Goal: Obtain resource: Download file/media

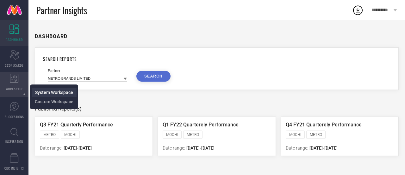
click at [60, 92] on span "System Workspace" at bounding box center [54, 92] width 38 height 5
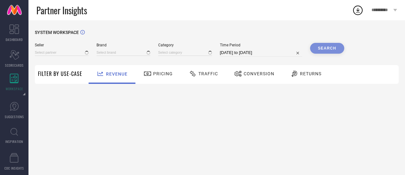
type input "All"
type input "1 STOP FASHION"
type input "All"
click at [65, 52] on input at bounding box center [62, 52] width 54 height 7
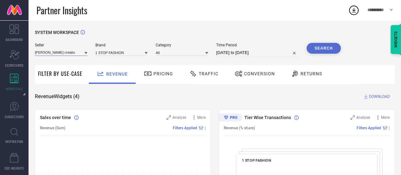
type input "[PERSON_NAME] creation"
click at [76, 54] on input "[PERSON_NAME] creation" at bounding box center [61, 52] width 53 height 7
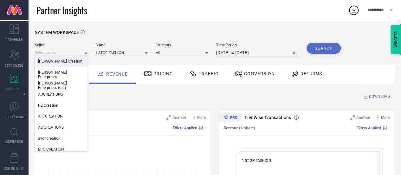
click at [67, 65] on div "[PERSON_NAME] Creation" at bounding box center [61, 61] width 53 height 11
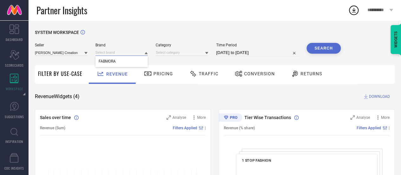
click at [117, 54] on input at bounding box center [121, 52] width 53 height 7
click at [108, 55] on input at bounding box center [121, 52] width 53 height 7
click at [115, 62] on span "FABMORA" at bounding box center [106, 61] width 17 height 4
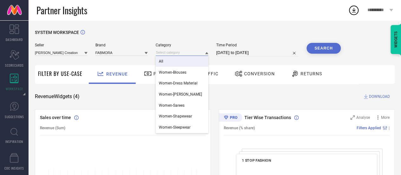
drag, startPoint x: 162, startPoint y: 52, endPoint x: 175, endPoint y: 60, distance: 14.5
click at [175, 56] on div "All Women-Blouses Women-Dress Material Women-Kurta Sets Women-Sarees Women-Shap…" at bounding box center [182, 52] width 53 height 7
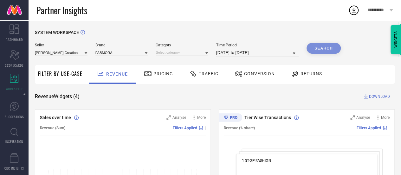
click at [175, 60] on div "Seller [PERSON_NAME] Creation Brand FABMORA Category Time Period [DATE] to [DAT…" at bounding box center [188, 52] width 306 height 19
select select "8"
select select "2025"
select select "9"
select select "2025"
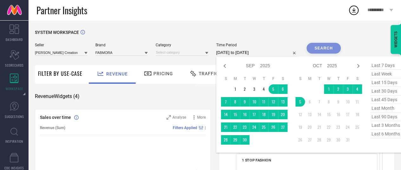
click at [233, 54] on input "[DATE] to [DATE]" at bounding box center [257, 53] width 82 height 8
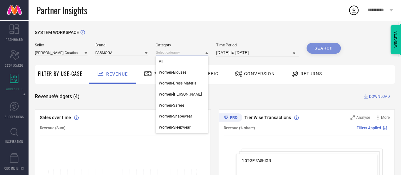
click at [185, 50] on input at bounding box center [182, 52] width 53 height 7
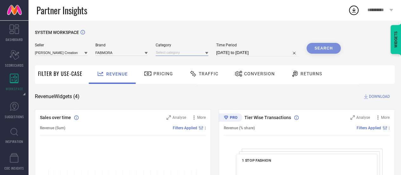
click at [185, 51] on input at bounding box center [182, 52] width 53 height 7
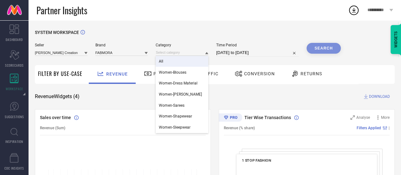
click at [180, 66] on div "All" at bounding box center [182, 61] width 53 height 11
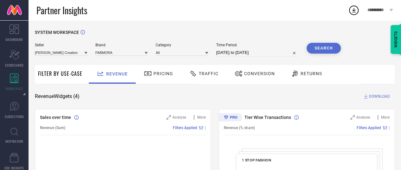
select select "8"
select select "2025"
select select "9"
select select "2025"
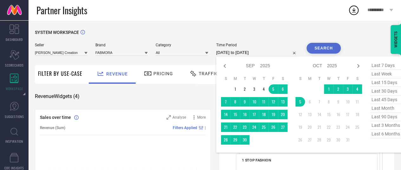
click at [241, 56] on input "[DATE] to [DATE]" at bounding box center [257, 53] width 82 height 8
click at [388, 127] on span "last 3 months" at bounding box center [386, 125] width 32 height 9
type input "[DATE] to [DATE]"
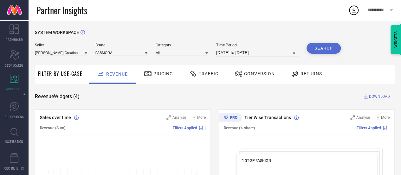
click at [327, 45] on button "Search" at bounding box center [323, 48] width 34 height 11
select select "6"
select select "2025"
select select "7"
select select "2025"
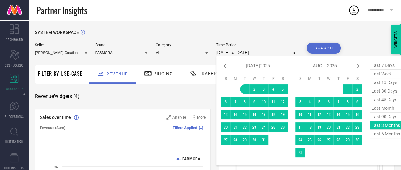
click at [264, 53] on input "[DATE] to [DATE]" at bounding box center [257, 53] width 82 height 8
click at [390, 117] on span "last 90 days" at bounding box center [386, 116] width 32 height 9
type input "[DATE] to [DATE]"
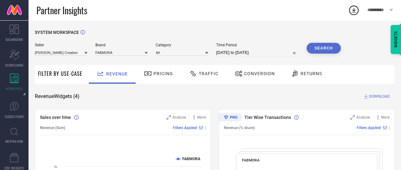
select select "6"
select select "2025"
select select "7"
select select "2025"
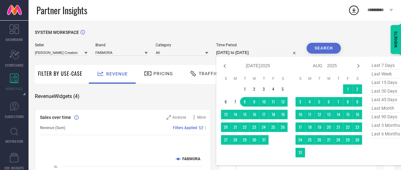
drag, startPoint x: 260, startPoint y: 52, endPoint x: 373, endPoint y: 124, distance: 133.9
click at [298, 56] on div "[DATE] to [DATE] Jan Feb Mar Apr May Jun [DATE] Aug Sep Oct Nov [DATE] 2016 201…" at bounding box center [257, 53] width 82 height 8
click at [373, 124] on span "last 3 months" at bounding box center [386, 125] width 32 height 9
type input "[DATE] to [DATE]"
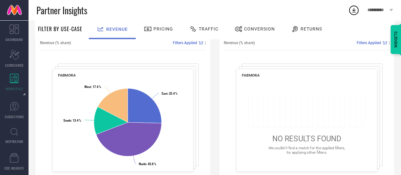
scroll to position [269, 0]
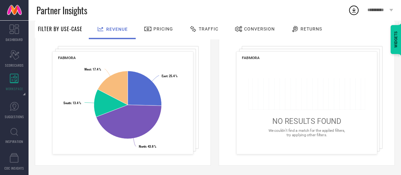
click at [309, 96] on icon at bounding box center [306, 94] width 117 height 32
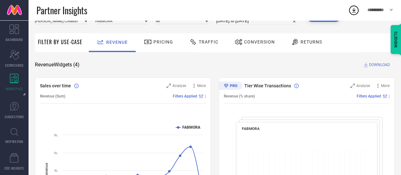
scroll to position [0, 0]
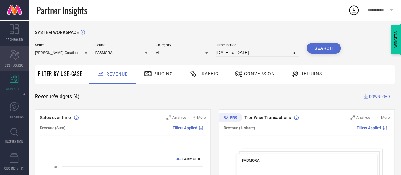
click at [20, 59] on div "Scorecard SCORECARDS" at bounding box center [14, 58] width 29 height 25
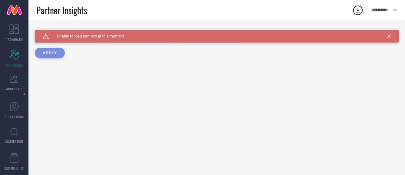
type input "All"
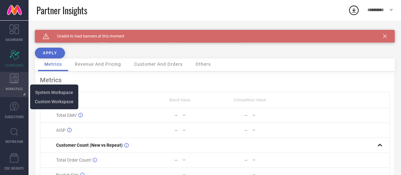
click at [20, 80] on div "WORKSPACE" at bounding box center [14, 84] width 29 height 25
click at [40, 103] on span "Custom Workspace" at bounding box center [54, 101] width 39 height 5
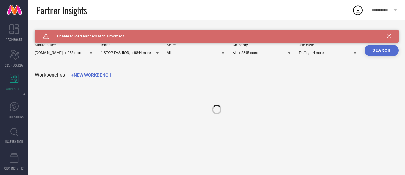
type input "[DOMAIN_NAME], + 252 more"
type input "1 STOP FASHION, + 9844 more"
type input "All"
type input "All, + 2395 more"
type input "Traffic, + 4 more"
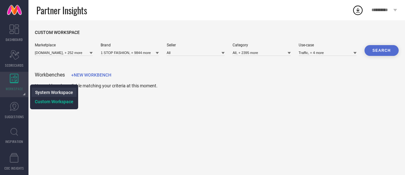
click at [55, 94] on span "System Workspace" at bounding box center [54, 92] width 38 height 5
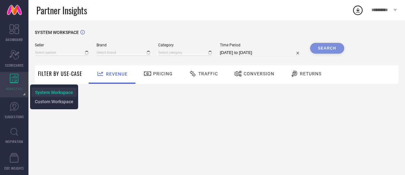
type input "All"
type input "1 STOP FASHION"
type input "All"
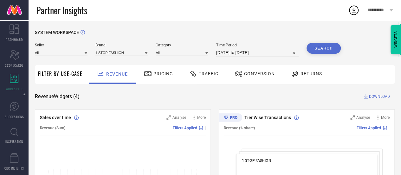
click at [70, 49] on div "All" at bounding box center [61, 52] width 53 height 7
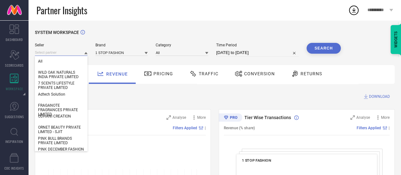
click at [70, 55] on input at bounding box center [61, 52] width 53 height 7
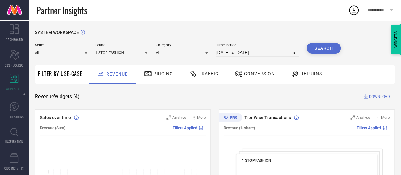
click at [71, 55] on input at bounding box center [61, 52] width 53 height 7
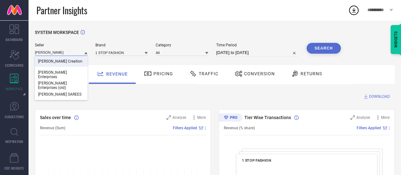
type input "[PERSON_NAME]"
click at [68, 62] on div "[PERSON_NAME] Creation" at bounding box center [61, 61] width 53 height 11
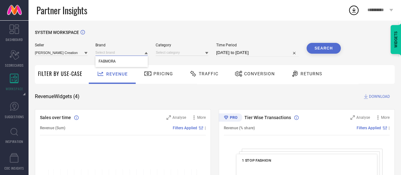
click at [106, 52] on input at bounding box center [121, 52] width 53 height 7
click at [112, 52] on input at bounding box center [121, 52] width 53 height 7
click at [119, 60] on div "FABMORA" at bounding box center [121, 61] width 53 height 11
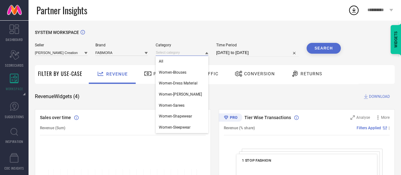
click at [170, 55] on input at bounding box center [182, 52] width 53 height 7
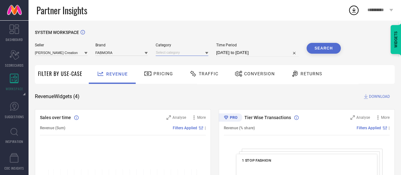
drag, startPoint x: 173, startPoint y: 52, endPoint x: 179, endPoint y: 55, distance: 6.8
click at [179, 55] on input at bounding box center [182, 52] width 53 height 7
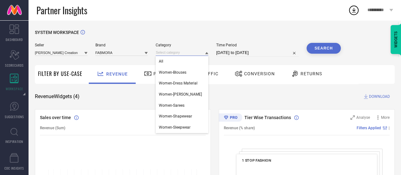
click at [179, 55] on input at bounding box center [182, 52] width 53 height 7
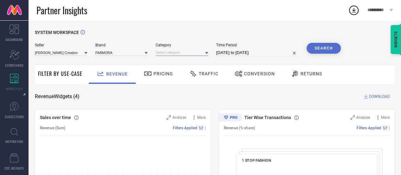
drag, startPoint x: 181, startPoint y: 53, endPoint x: 186, endPoint y: 56, distance: 5.8
click at [186, 56] on input at bounding box center [182, 52] width 53 height 7
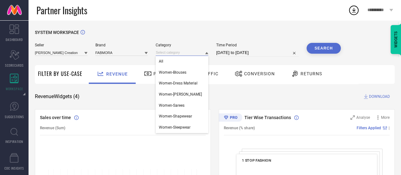
click at [186, 56] on input at bounding box center [182, 52] width 53 height 7
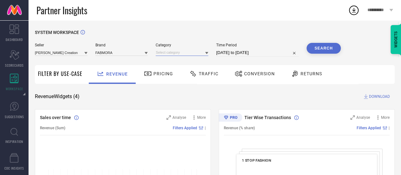
click at [186, 56] on input at bounding box center [182, 52] width 53 height 7
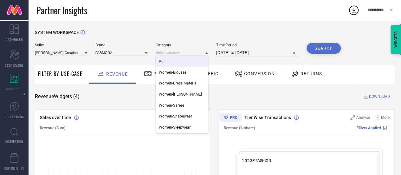
click at [187, 61] on div "All" at bounding box center [182, 61] width 53 height 11
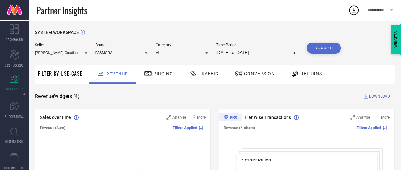
select select "8"
select select "2025"
select select "9"
select select "2025"
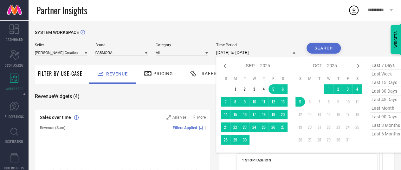
click at [276, 51] on input "[DATE] to [DATE]" at bounding box center [257, 53] width 82 height 8
click at [386, 124] on span "last 3 months" at bounding box center [386, 125] width 32 height 9
type input "[DATE] to [DATE]"
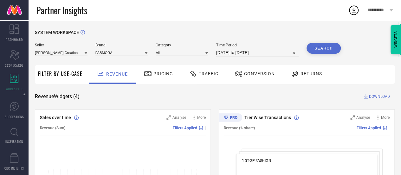
click at [326, 52] on button "Search" at bounding box center [323, 48] width 34 height 11
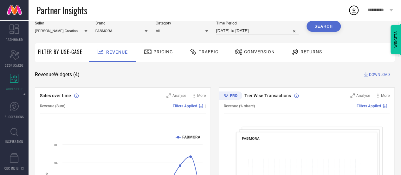
scroll to position [22, 0]
click at [376, 76] on span "DOWNLOAD" at bounding box center [379, 75] width 21 height 6
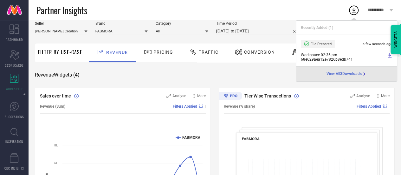
click at [322, 56] on span "Workspace - 02:36-pm - 68e629aea12e7826b8edb741" at bounding box center [343, 57] width 85 height 9
